Goal: Information Seeking & Learning: Learn about a topic

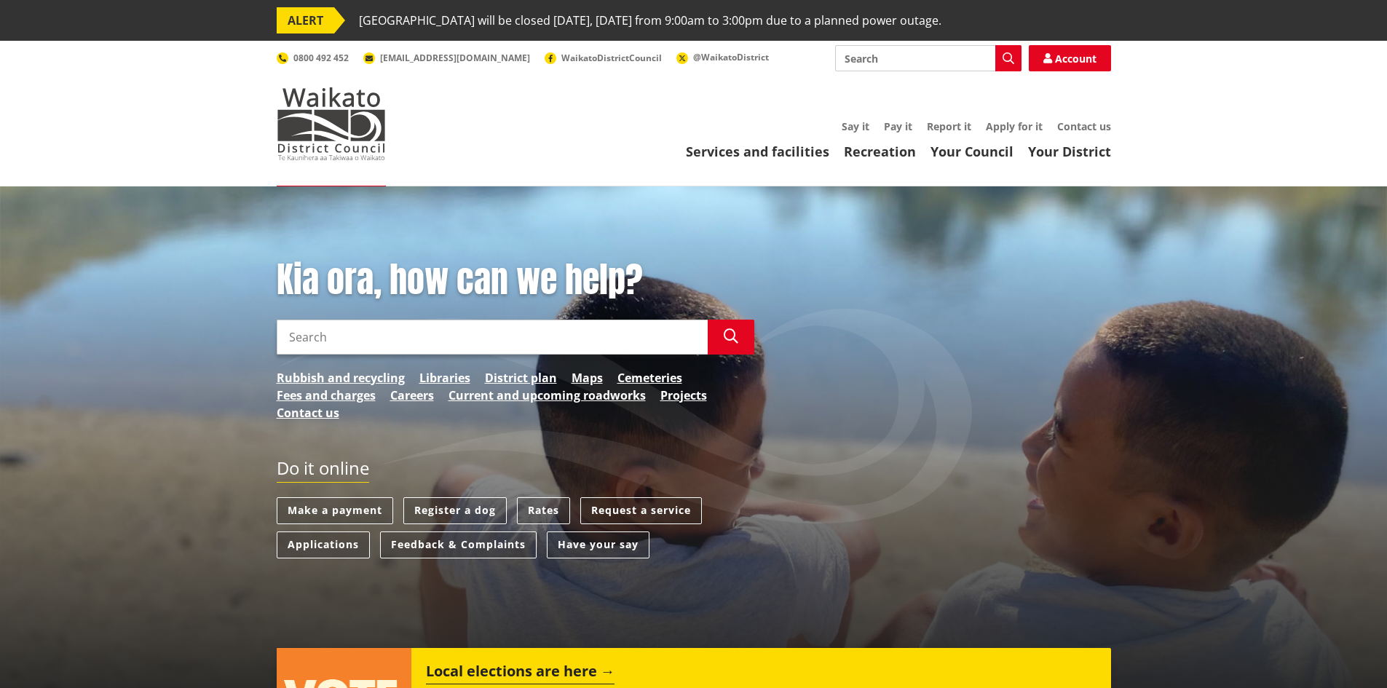
click at [878, 58] on input "Search" at bounding box center [928, 58] width 186 height 26
type input "ccc"
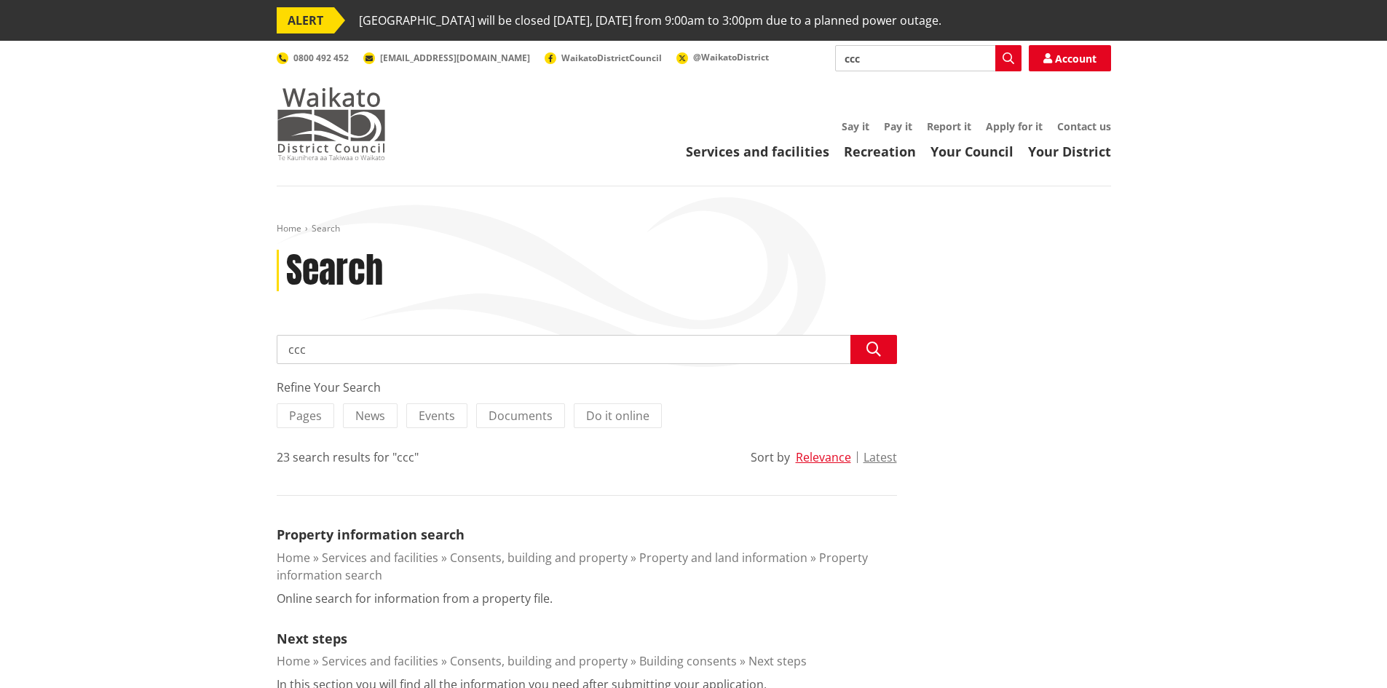
click at [336, 110] on img at bounding box center [331, 123] width 109 height 73
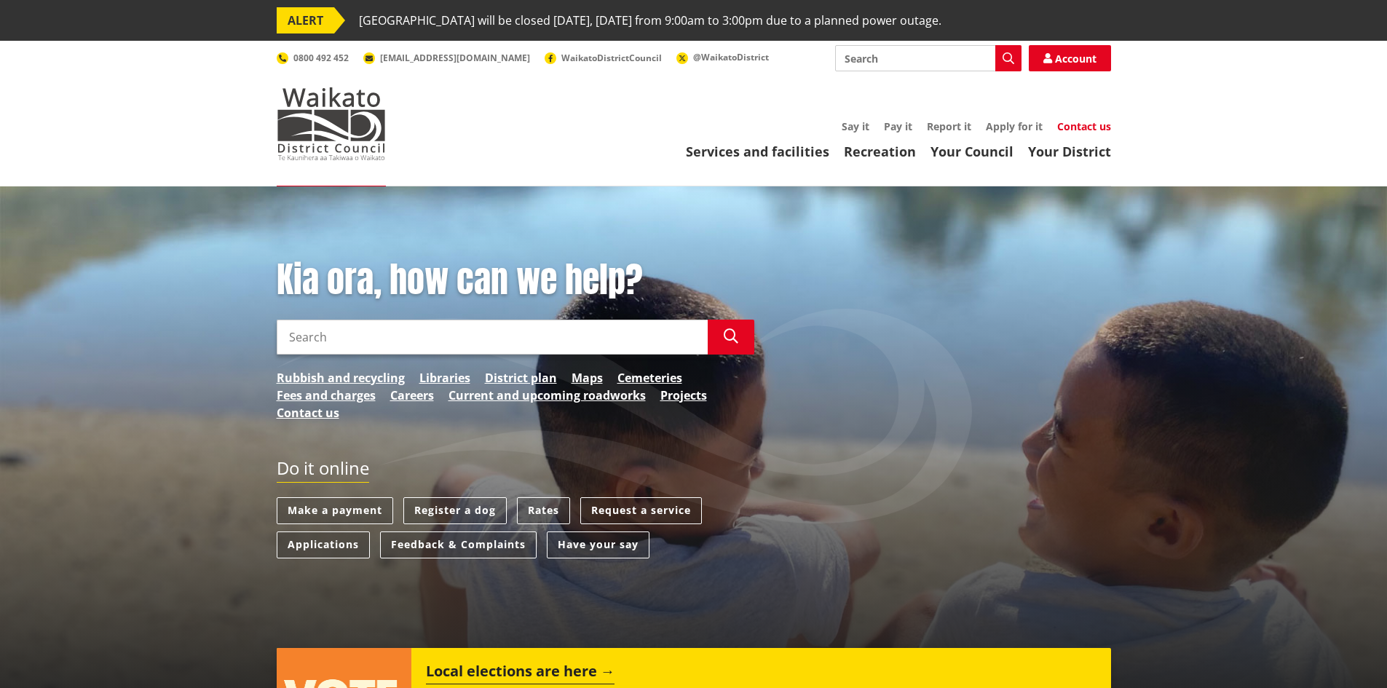
click at [1101, 127] on link "Contact us" at bounding box center [1084, 126] width 54 height 14
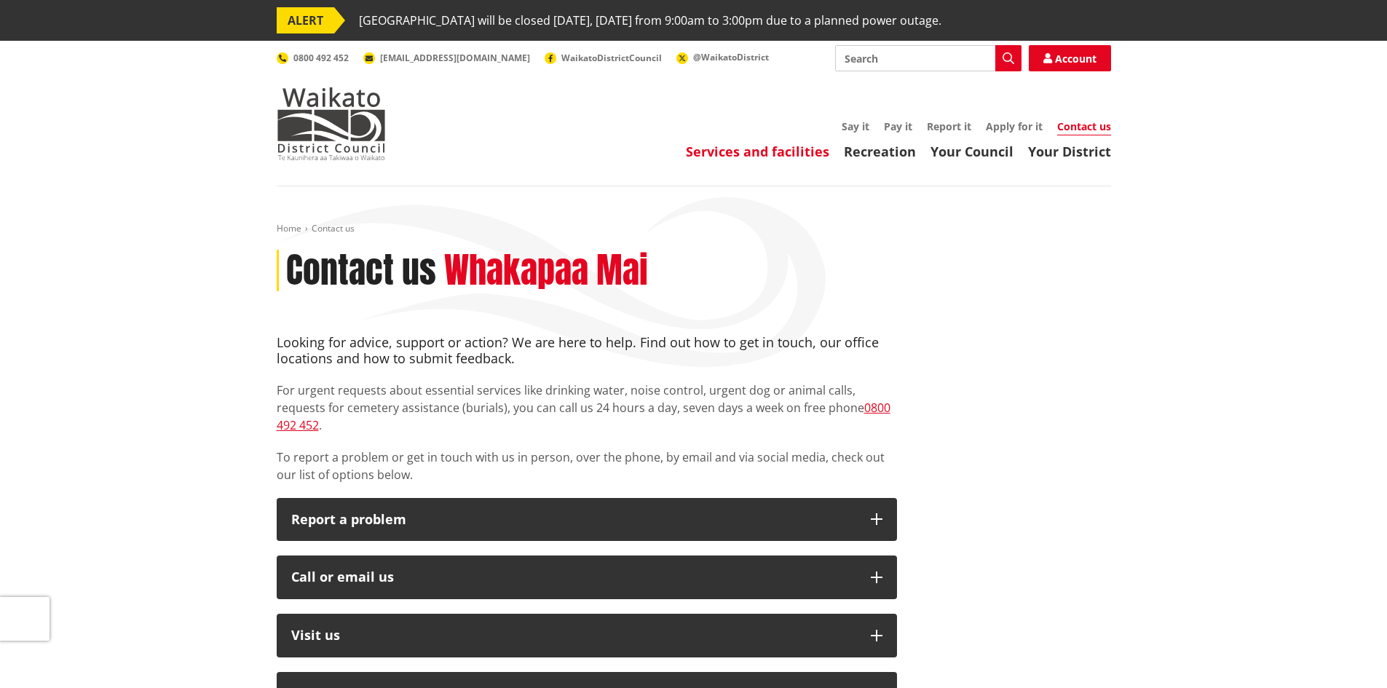
click at [779, 153] on link "Services and facilities" at bounding box center [757, 151] width 143 height 17
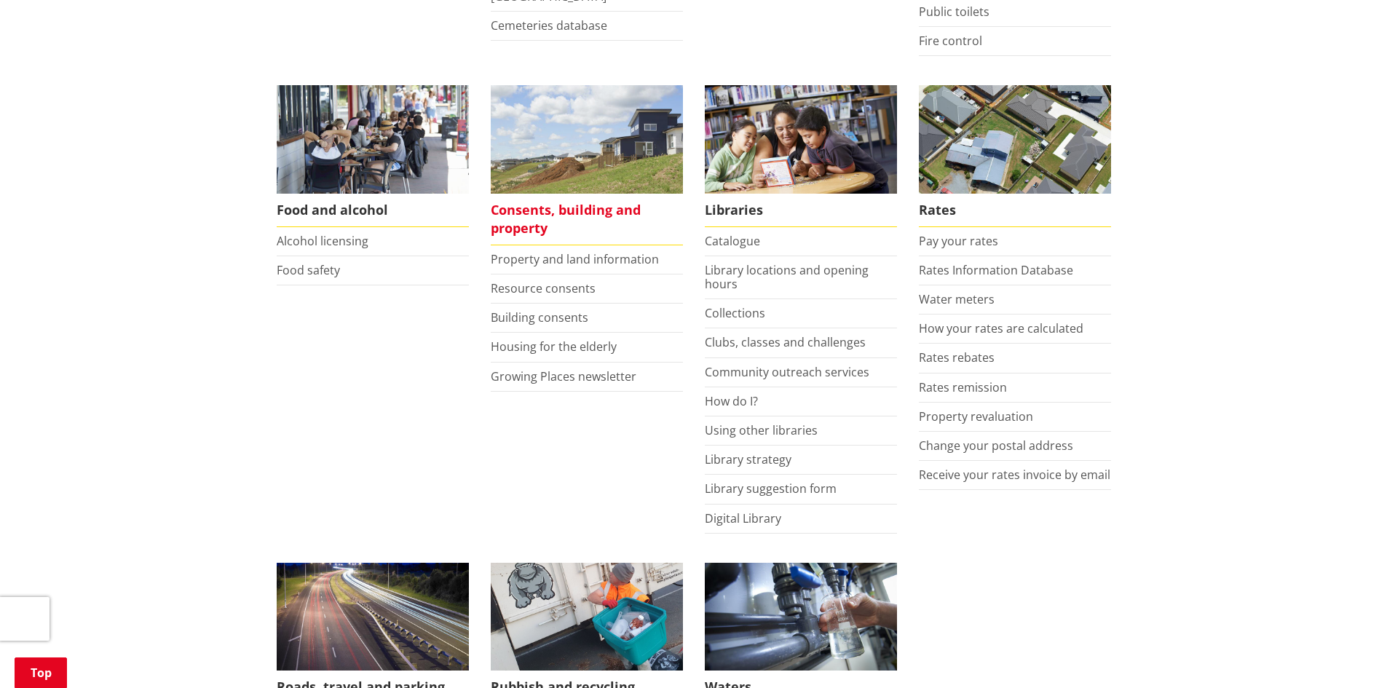
scroll to position [582, 0]
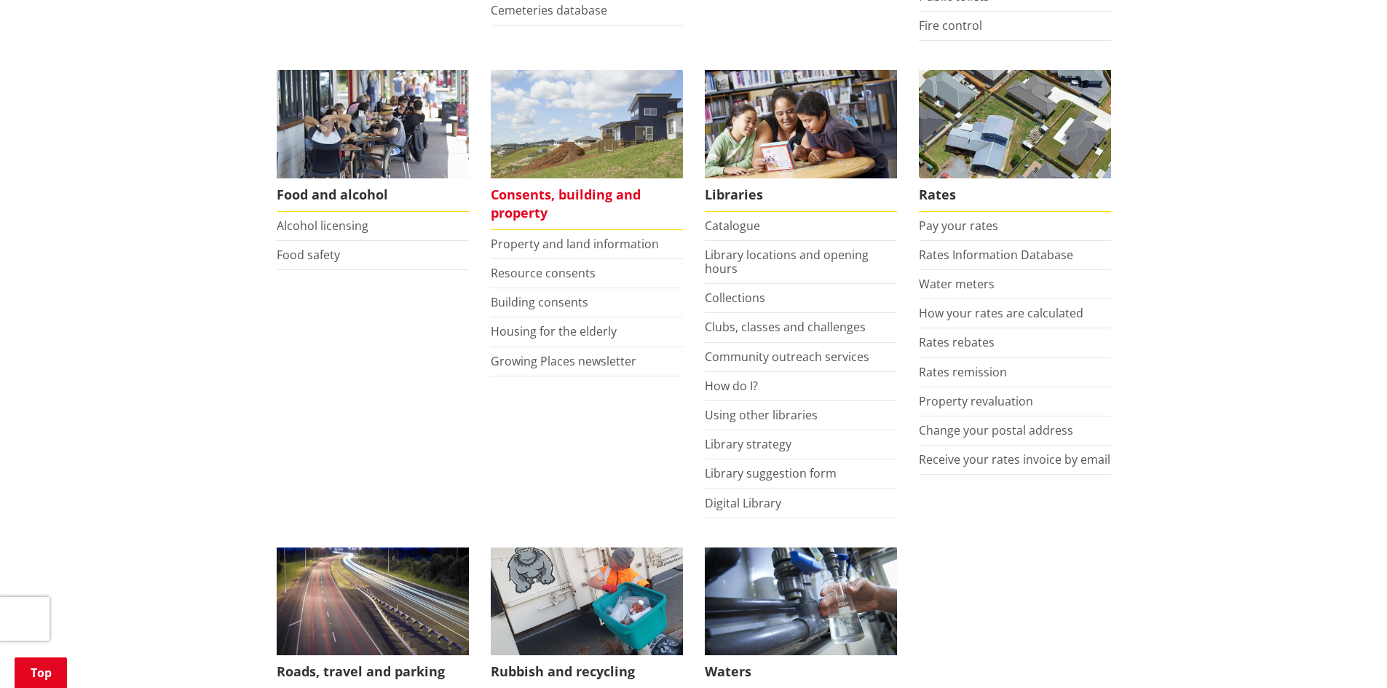
click at [529, 191] on span "Consents, building and property" at bounding box center [587, 204] width 192 height 52
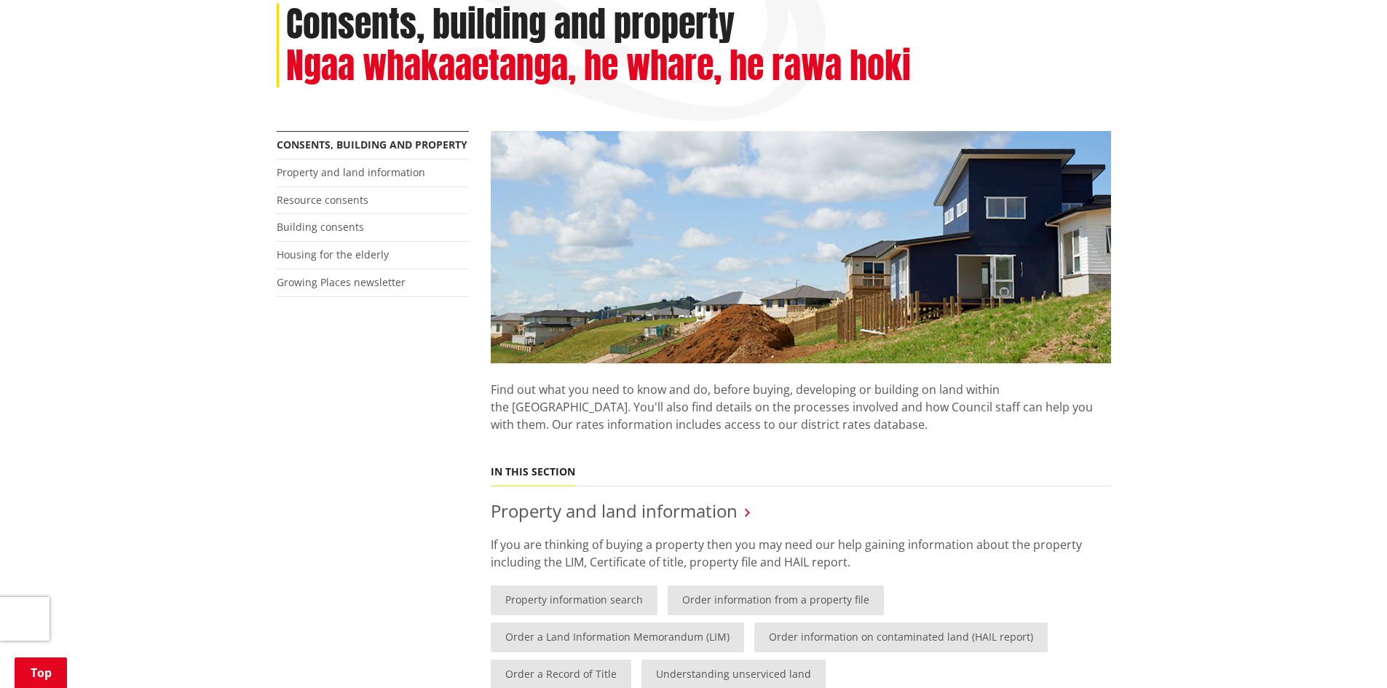
scroll to position [218, 0]
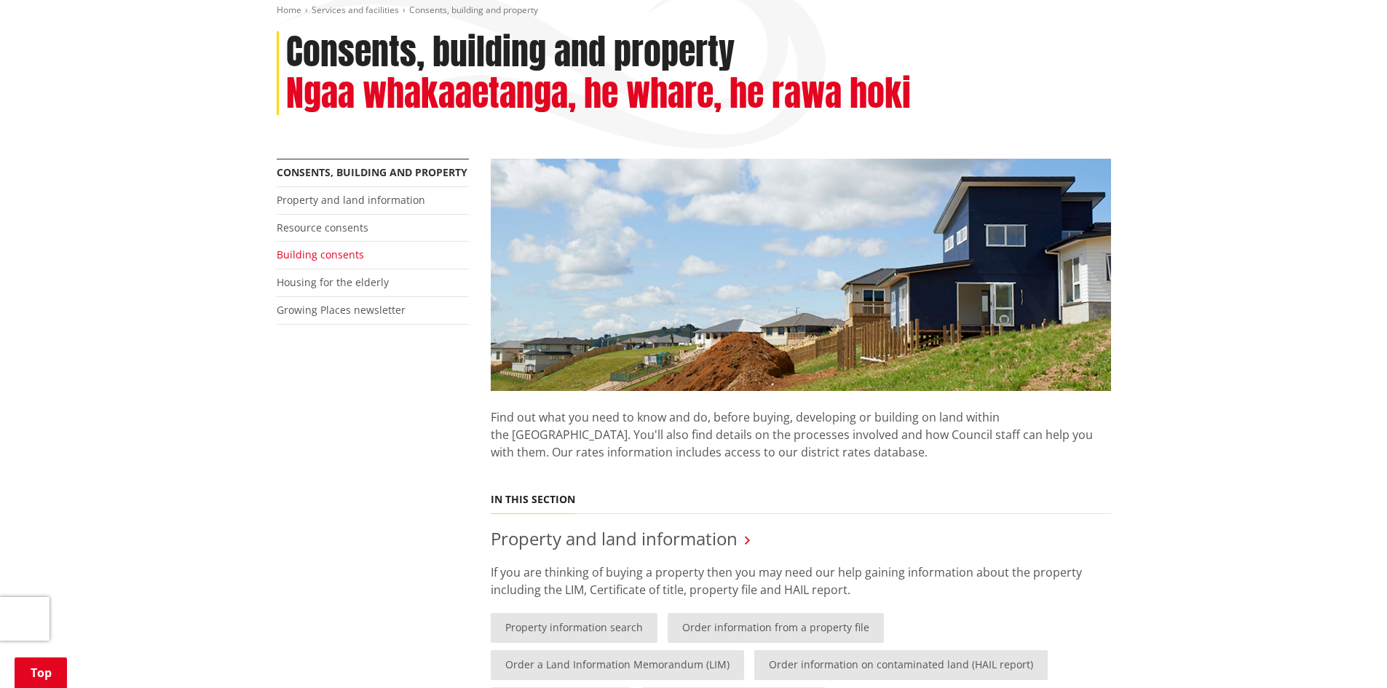
click at [307, 251] on link "Building consents" at bounding box center [320, 255] width 87 height 14
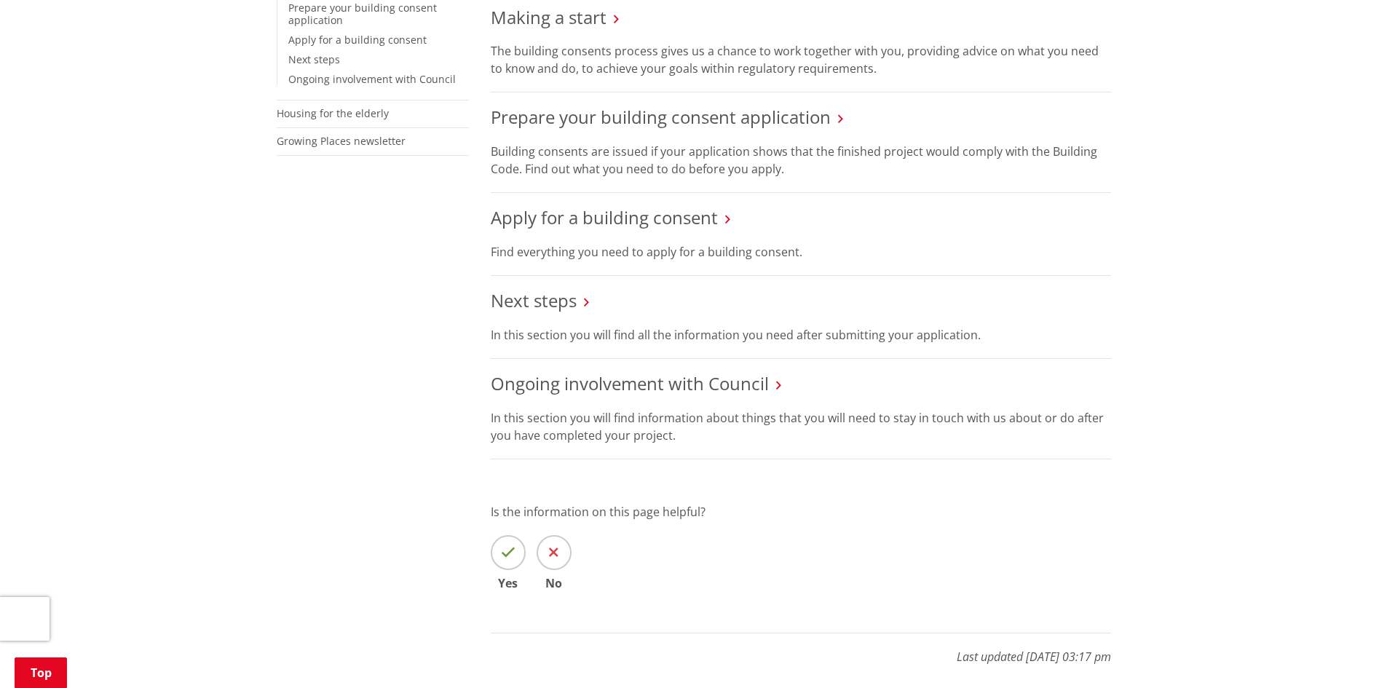
scroll to position [437, 0]
